Goal: Entertainment & Leisure: Consume media (video, audio)

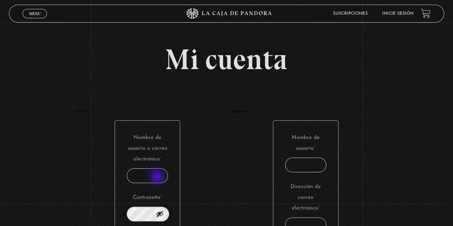
click at [155, 174] on input "Nombre de usuario o correo electrónico * Obligatorio" at bounding box center [148, 175] width 42 height 15
type input "rebeacuna@gmail.com"
click at [164, 213] on button "Mostrar contraseña" at bounding box center [160, 214] width 8 height 8
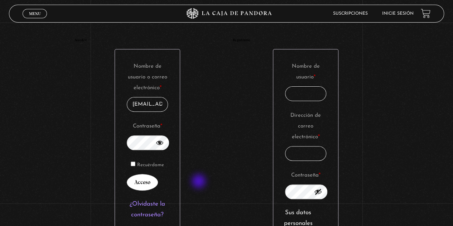
scroll to position [72, 0]
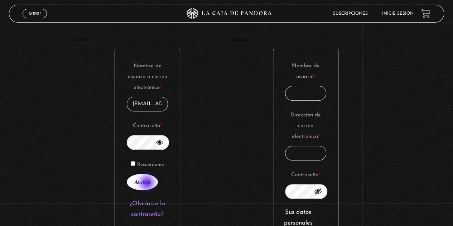
click at [148, 183] on button "Acceso" at bounding box center [142, 182] width 31 height 16
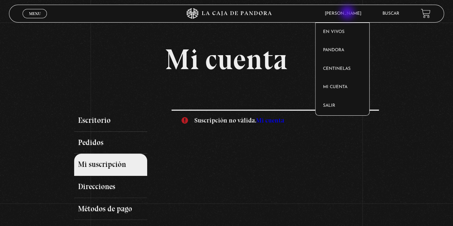
click at [348, 13] on span "[PERSON_NAME]" at bounding box center [344, 13] width 47 height 4
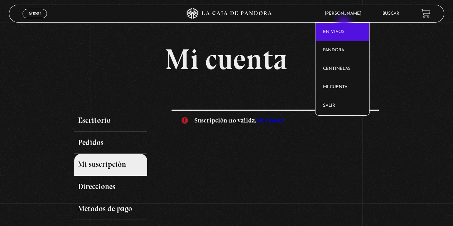
click at [343, 26] on link "En vivos" at bounding box center [342, 32] width 54 height 19
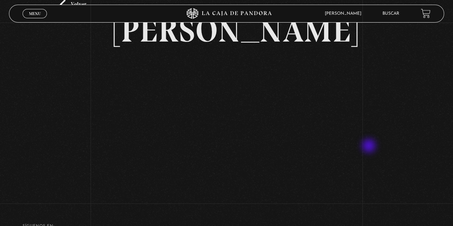
scroll to position [72, 0]
